Goal: Information Seeking & Learning: Learn about a topic

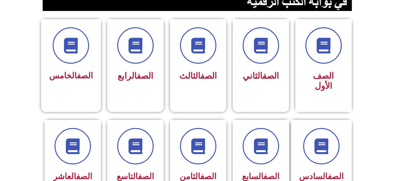
scroll to position [0, 17]
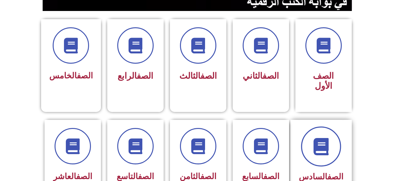
click at [325, 138] on icon at bounding box center [320, 146] width 17 height 17
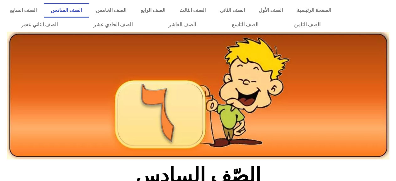
scroll to position [157, 0]
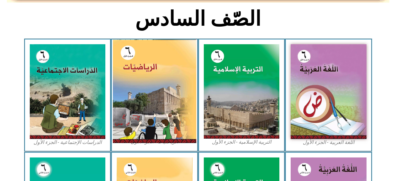
click at [143, 76] on img at bounding box center [154, 90] width 83 height 103
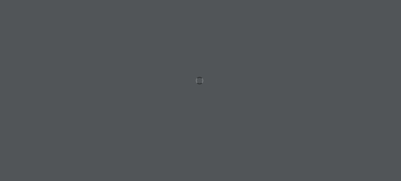
scroll to position [0, 17]
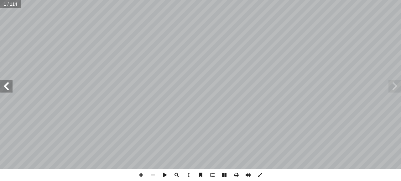
click at [3, 86] on span at bounding box center [6, 86] width 13 height 13
click at [392, 90] on span at bounding box center [395, 86] width 13 height 13
click at [392, 91] on span at bounding box center [395, 86] width 13 height 13
click at [3, 6] on input "text" at bounding box center [10, 4] width 21 height 8
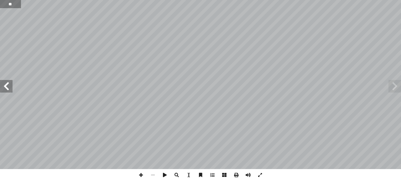
type input "**"
click at [9, 87] on span at bounding box center [6, 86] width 13 height 13
click at [140, 175] on span at bounding box center [141, 175] width 12 height 12
click at [138, 173] on span at bounding box center [141, 175] width 12 height 12
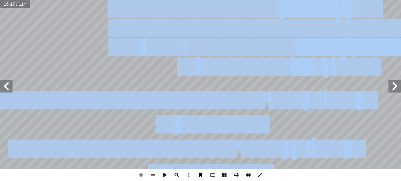
click at [202, 173] on div "١٢ ئل: � رين ومس � تم تي: أ ا الخاطئة فيما ي ِ الجملة َ مام أ ا ) ( َ شارة إ ا …" at bounding box center [200, 90] width 401 height 181
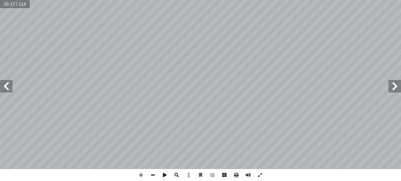
click at [333, 170] on div "١٢ ئل: � رين ومس � تم تي: أ ا الخاطئة فيما ي ِ الجملة َ مام أ ا ) ( َ شارة إ ا …" at bounding box center [200, 90] width 401 height 181
click at [150, 172] on span at bounding box center [153, 175] width 12 height 12
